Goal: Book appointment/travel/reservation

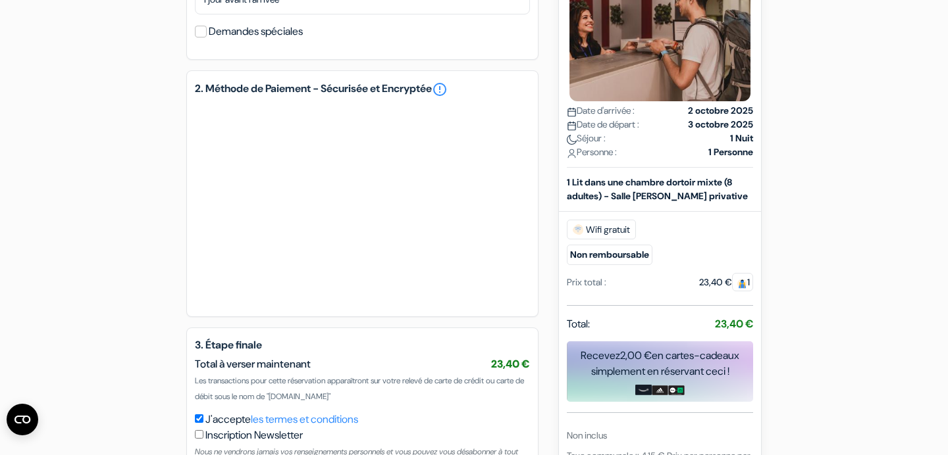
scroll to position [627, 0]
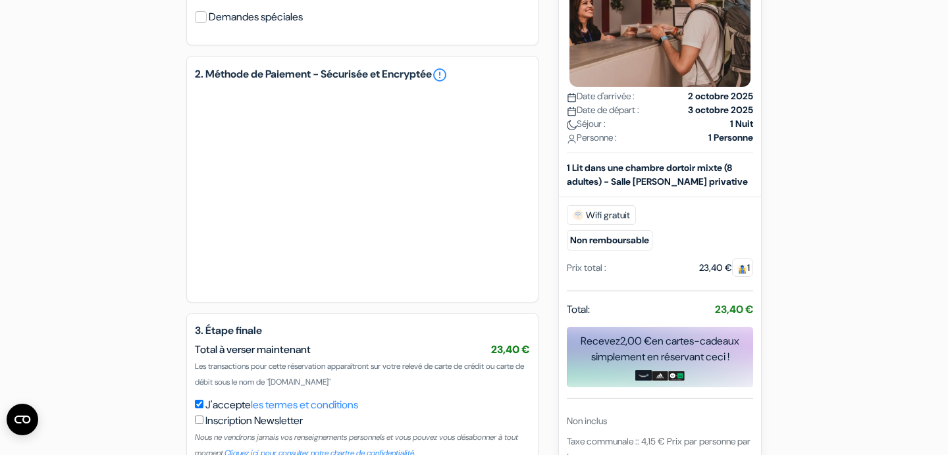
click at [141, 262] on div "add_box Auberge Sun and Moon Ferran 17, Barcelone, Espagne Détails de l'établis…" at bounding box center [473, 5] width 869 height 1025
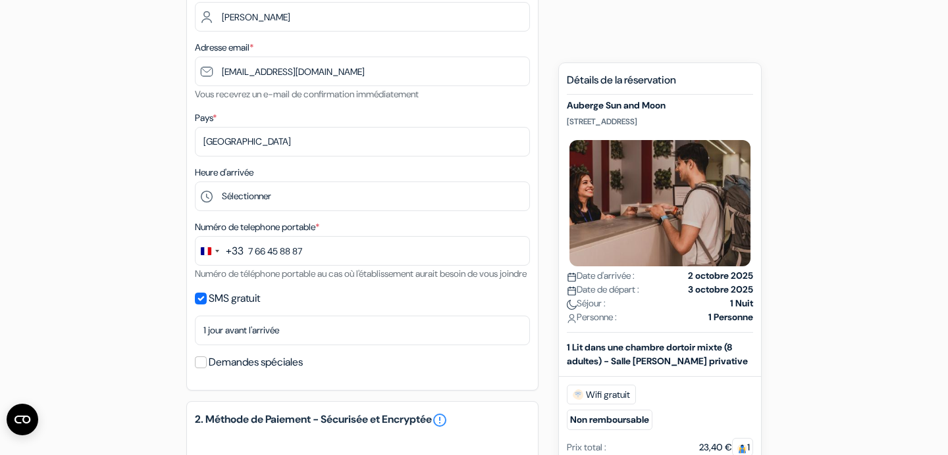
scroll to position [280, 0]
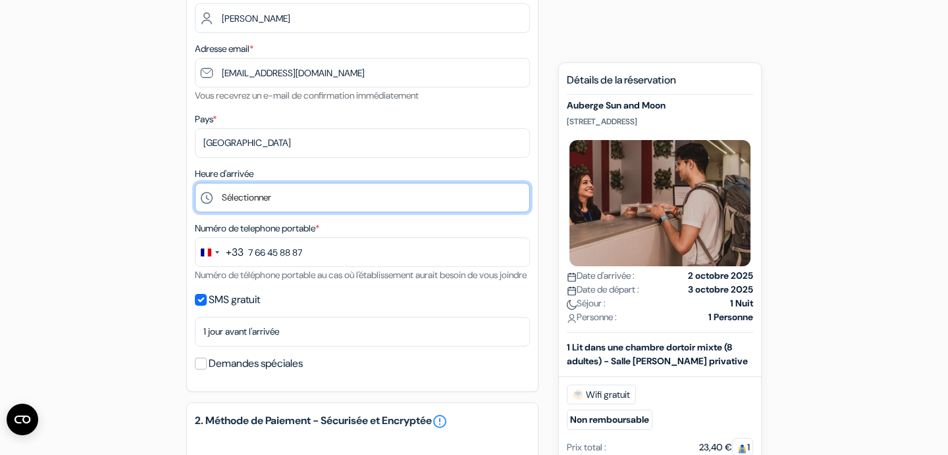
click at [195, 183] on select "Sélectionner 1:00 2:00 3:00 4:00 5:00 6:00 7:00 8:00 9:00 10:00 11:00 12:00 13:…" at bounding box center [362, 198] width 335 height 30
click option "Sélectionner" at bounding box center [0, 0] width 0 height 0
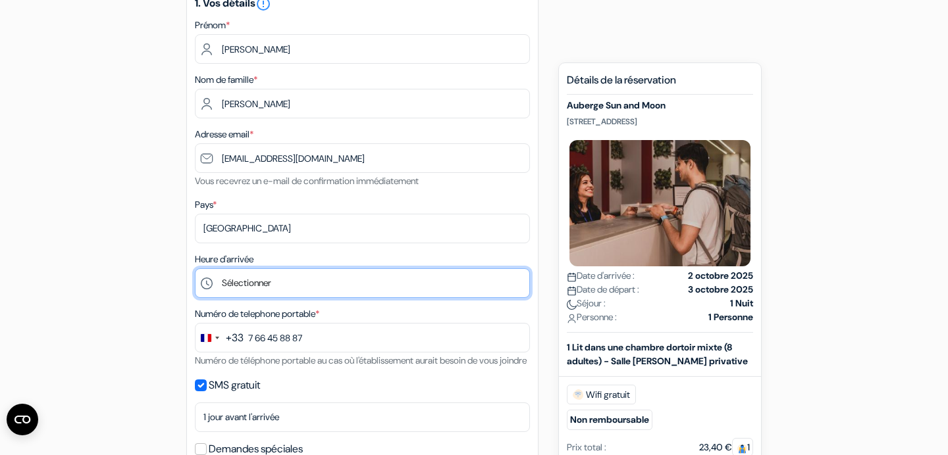
scroll to position [694, 0]
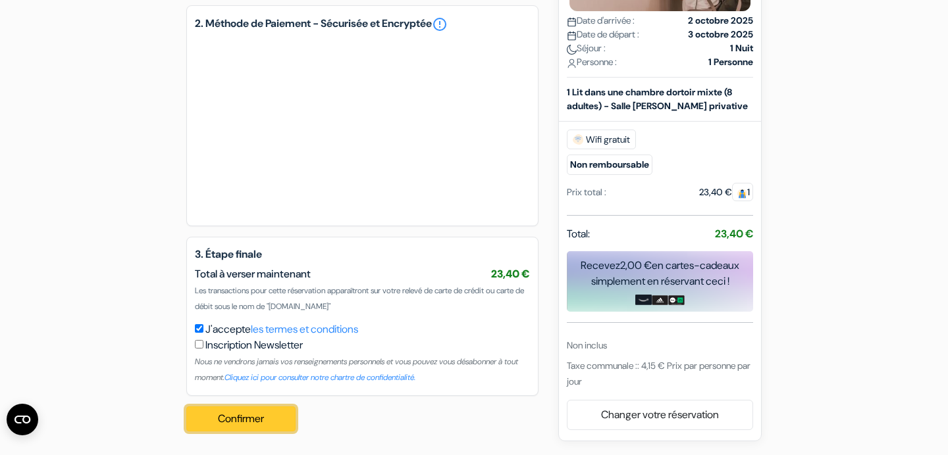
click at [257, 423] on button "Confirmer Loading..." at bounding box center [240, 419] width 109 height 25
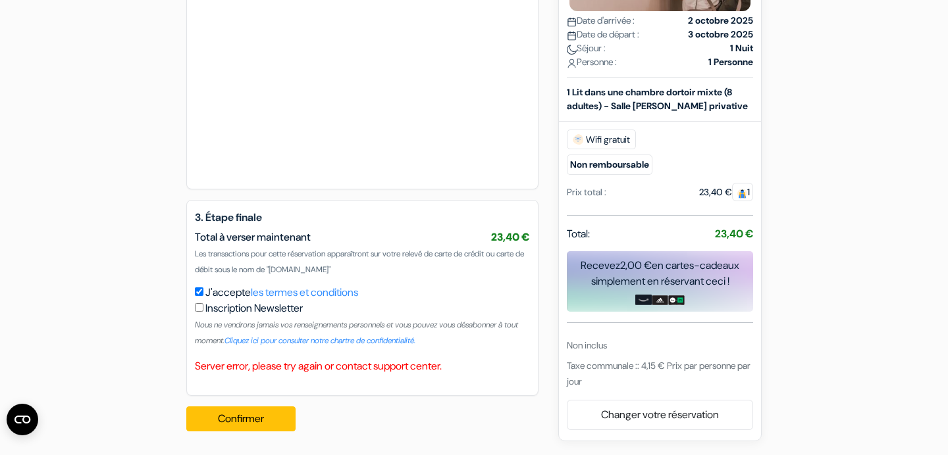
scroll to position [731, 0]
click at [256, 413] on button "Confirmer Loading..." at bounding box center [240, 419] width 109 height 25
click at [255, 428] on button "Confirmer Loading..." at bounding box center [240, 419] width 109 height 25
click at [259, 421] on button "Confirmer Loading..." at bounding box center [240, 419] width 109 height 25
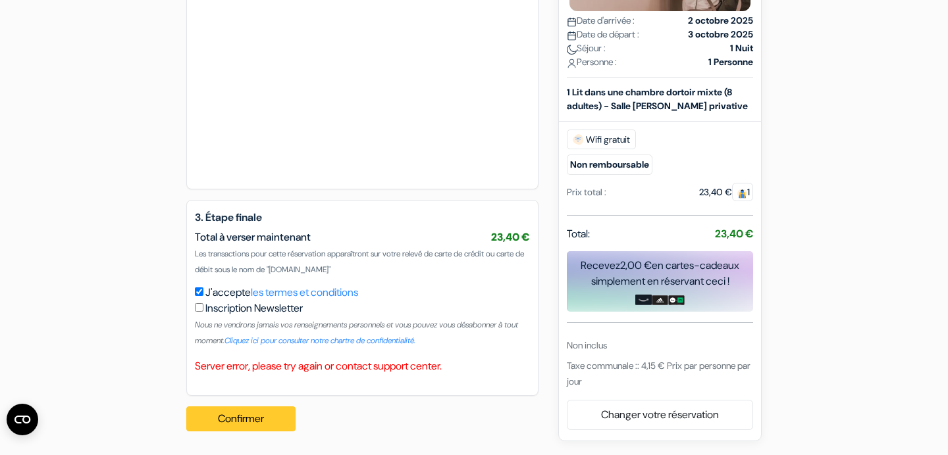
click at [259, 421] on div "Confirmer Loading... Traitement de la demande..." at bounding box center [244, 419] width 117 height 46
click at [259, 421] on button "Confirmer Loading..." at bounding box center [240, 419] width 109 height 25
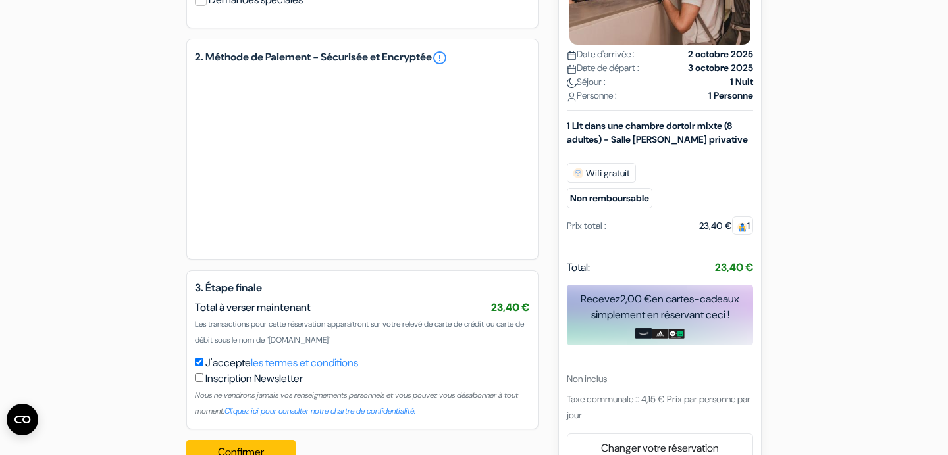
scroll to position [657, 0]
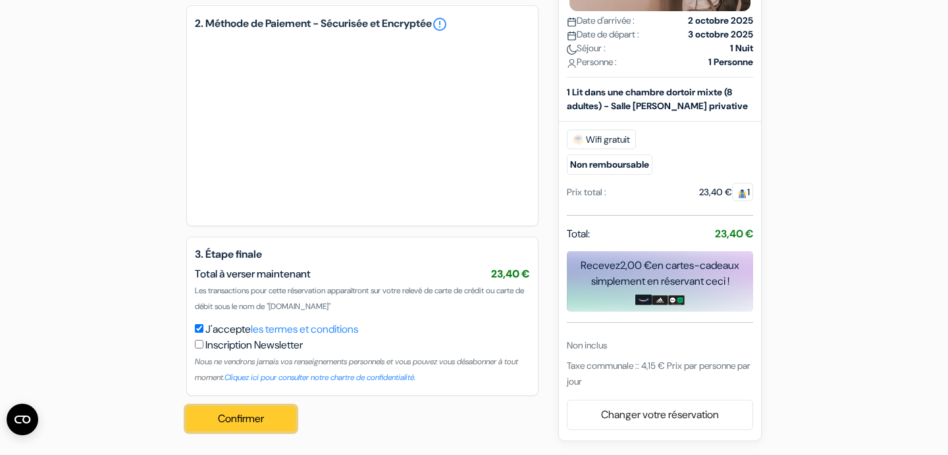
click at [246, 419] on button "Confirmer Loading..." at bounding box center [240, 419] width 109 height 25
